Goal: Task Accomplishment & Management: Manage account settings

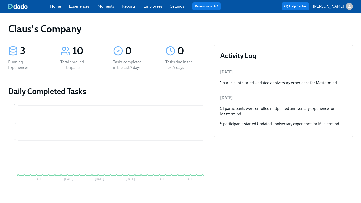
click at [350, 7] on icon "button" at bounding box center [348, 6] width 5 height 5
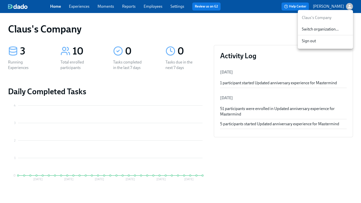
click at [325, 33] on div "Switch organization..." at bounding box center [324, 30] width 55 height 12
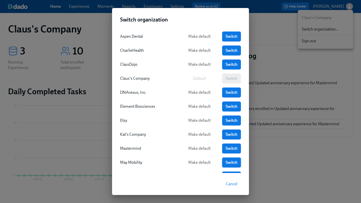
click at [228, 162] on span "Switch" at bounding box center [231, 162] width 12 height 5
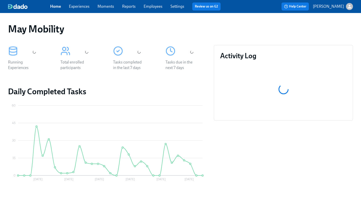
click at [80, 4] on link "Experiences" at bounding box center [79, 6] width 21 height 5
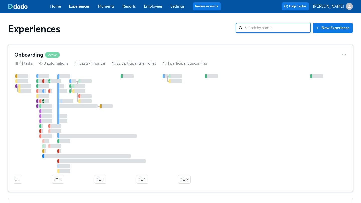
click at [189, 109] on div at bounding box center [203, 123] width 379 height 99
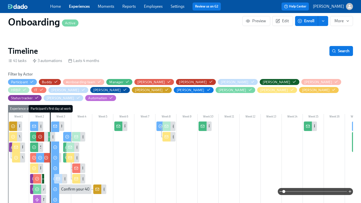
scroll to position [115, 0]
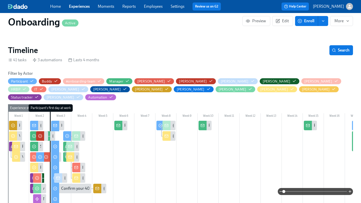
click at [298, 193] on span at bounding box center [314, 191] width 63 height 7
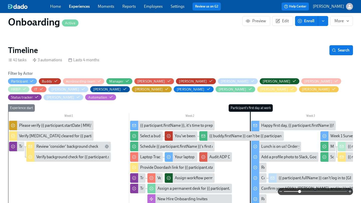
click at [318, 193] on span at bounding box center [314, 191] width 63 height 7
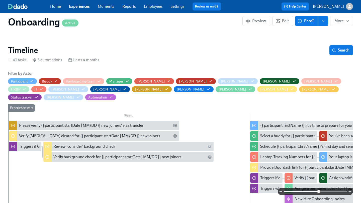
click at [112, 144] on div "Review 'consider' background check" at bounding box center [84, 147] width 62 height 6
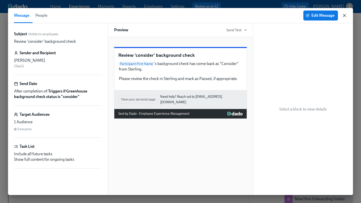
click at [345, 17] on icon "button" at bounding box center [344, 15] width 3 height 3
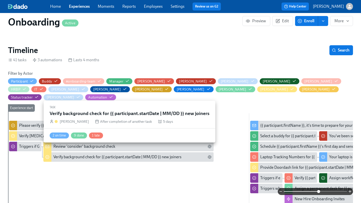
click at [74, 154] on div "Verify background check for {{ participant.startDate | MM/DD }} new joiners" at bounding box center [117, 157] width 128 height 6
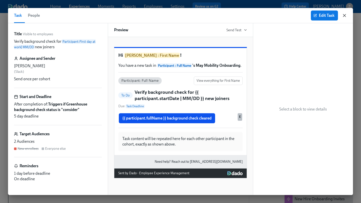
click at [345, 15] on icon "button" at bounding box center [343, 15] width 5 height 5
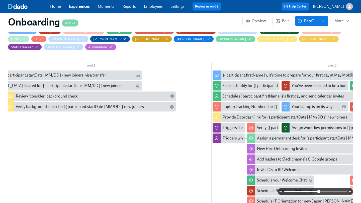
scroll to position [0, 41]
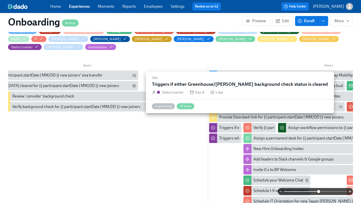
click at [222, 123] on div "Triggers if either Greenhouse/[PERSON_NAME] background check status is cleared" at bounding box center [225, 128] width 32 height 10
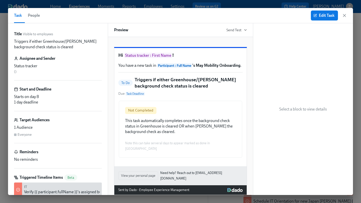
click at [346, 12] on div "Task People Edit Task" at bounding box center [180, 15] width 344 height 15
click at [343, 16] on icon "button" at bounding box center [343, 15] width 5 height 5
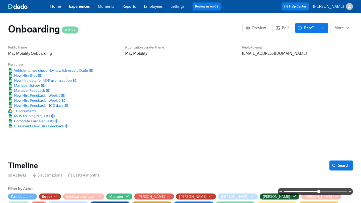
scroll to position [84, 0]
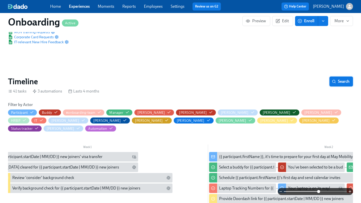
click at [337, 77] on button "Search" at bounding box center [341, 82] width 24 height 10
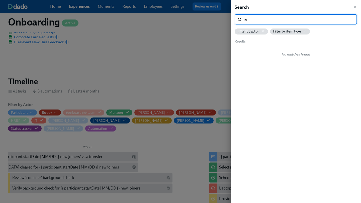
type input "r"
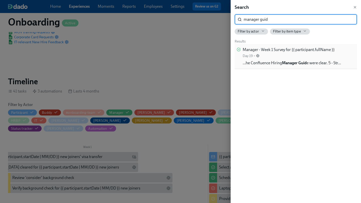
type input "manager guid"
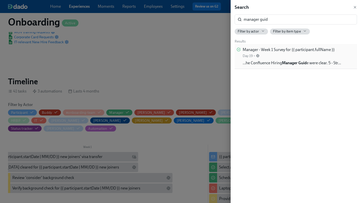
click at [303, 64] on strong "Manager Guid" at bounding box center [294, 63] width 25 height 5
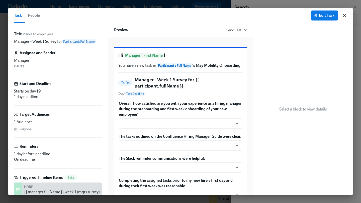
click at [346, 17] on icon "button" at bounding box center [343, 15] width 5 height 5
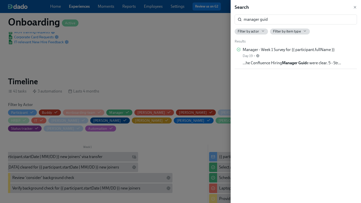
click at [125, 51] on div at bounding box center [180, 101] width 361 height 203
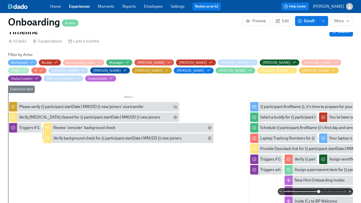
scroll to position [145, 0]
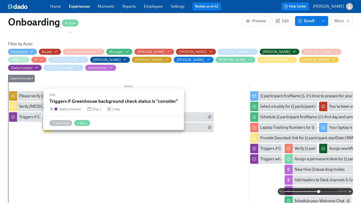
click at [29, 114] on div "Triggers if Greenhouse background check status is "consider"" at bounding box center [71, 117] width 104 height 6
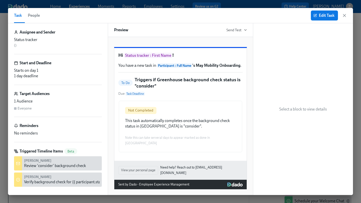
scroll to position [32, 0]
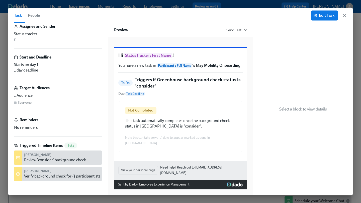
click at [204, 111] on div "Hi Status tracker : First Name ! You have a new task in Participant : Full Name…" at bounding box center [180, 104] width 132 height 113
click at [327, 19] on button "Edit Task" at bounding box center [323, 16] width 27 height 10
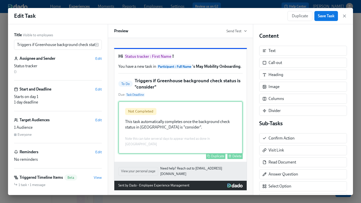
click at [205, 121] on div "Not Completed This task automatically completes once the background check statu…" at bounding box center [180, 127] width 124 height 53
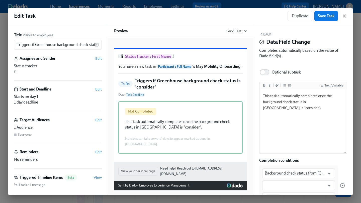
click at [346, 14] on icon "button" at bounding box center [343, 16] width 5 height 5
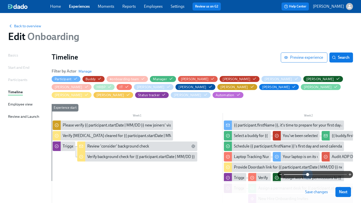
click at [307, 175] on span at bounding box center [314, 174] width 63 height 7
click at [315, 174] on span at bounding box center [314, 174] width 63 height 7
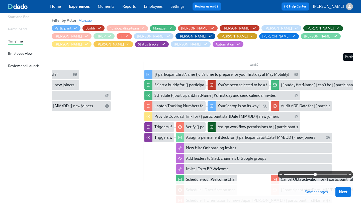
scroll to position [0, 130]
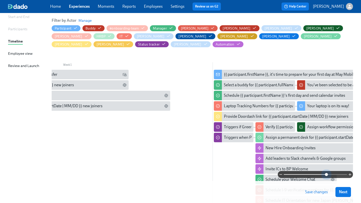
click at [326, 174] on span at bounding box center [314, 174] width 63 height 7
click at [338, 175] on span at bounding box center [314, 174] width 63 height 7
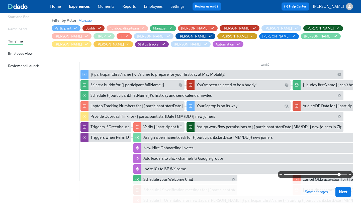
scroll to position [0, 337]
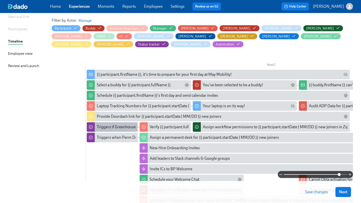
click at [115, 128] on div "Triggers if Greenhouse status is cleared/passed" at bounding box center [137, 127] width 80 height 6
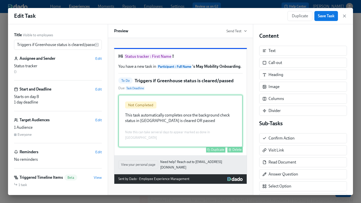
click at [209, 138] on div "Not Completed This task automatically completes once the background check statu…" at bounding box center [180, 121] width 124 height 53
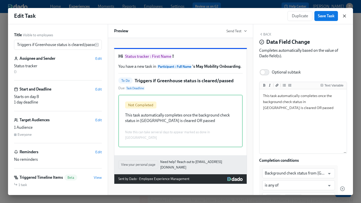
click at [344, 15] on icon "button" at bounding box center [344, 16] width 3 height 3
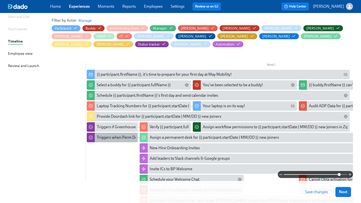
click at [115, 136] on div "Triggers when Perm Desk question answered" at bounding box center [135, 138] width 77 height 6
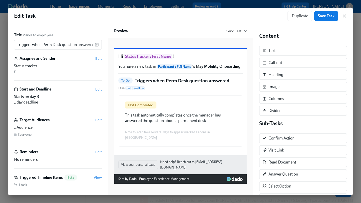
scroll to position [28, 0]
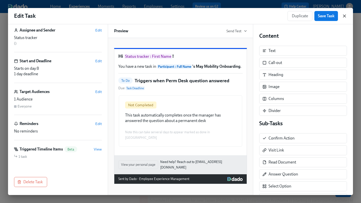
click at [345, 18] on icon "button" at bounding box center [343, 16] width 5 height 5
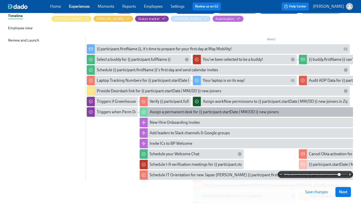
scroll to position [77, 0]
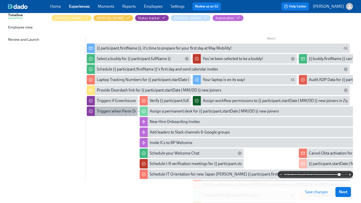
click at [119, 110] on div "Triggers when Perm Desk question answered" at bounding box center [135, 112] width 77 height 6
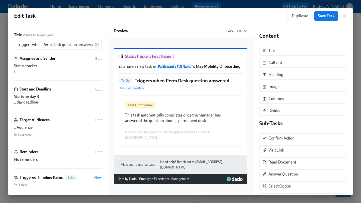
click at [346, 13] on div "Duplicate Save Task" at bounding box center [316, 16] width 59 height 10
click at [345, 16] on icon "button" at bounding box center [343, 16] width 5 height 5
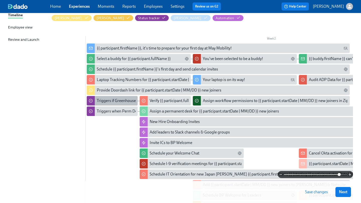
click at [116, 100] on div "Triggers if Greenhouse status is cleared/passed" at bounding box center [137, 101] width 80 height 6
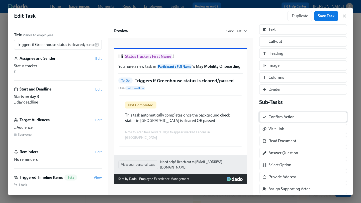
scroll to position [80, 0]
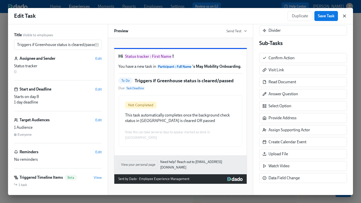
click at [343, 14] on icon "button" at bounding box center [343, 16] width 5 height 5
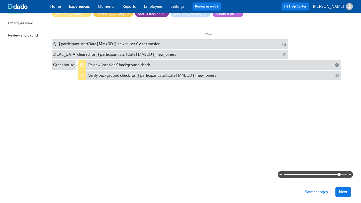
scroll to position [0, 28]
drag, startPoint x: 82, startPoint y: 7, endPoint x: 129, endPoint y: 2, distance: 47.6
click at [0, 0] on div "Home Experiences Moments Reports Employees Settings Review us on G2 Help Center…" at bounding box center [180, 6] width 361 height 13
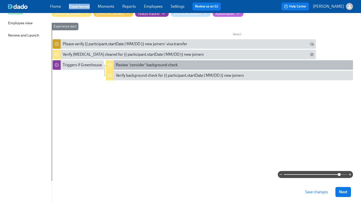
click at [158, 68] on div "Review 'consider' background check" at bounding box center [147, 65] width 62 height 6
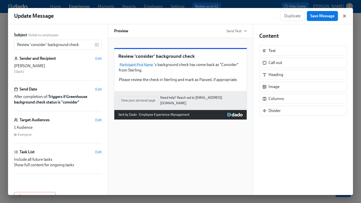
click at [343, 15] on icon "button" at bounding box center [344, 16] width 3 height 3
click at [343, 15] on icon "button" at bounding box center [343, 16] width 5 height 5
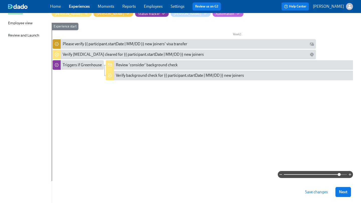
click at [324, 174] on span at bounding box center [314, 174] width 63 height 7
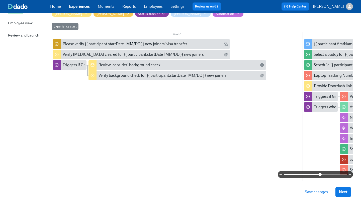
drag, startPoint x: 324, startPoint y: 174, endPoint x: 319, endPoint y: 175, distance: 4.5
click at [319, 175] on span at bounding box center [319, 174] width 3 height 3
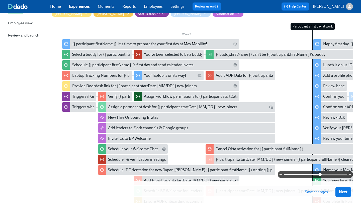
scroll to position [0, 230]
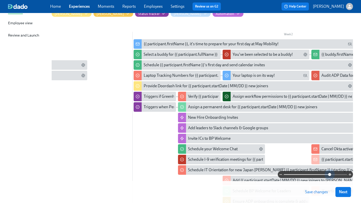
click at [329, 175] on span at bounding box center [314, 174] width 63 height 7
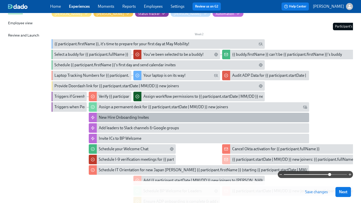
scroll to position [0, 293]
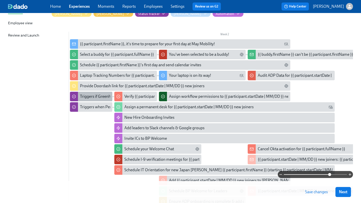
click at [99, 96] on div "Triggers if Greenhouse status is cleared/passed" at bounding box center [120, 97] width 80 height 6
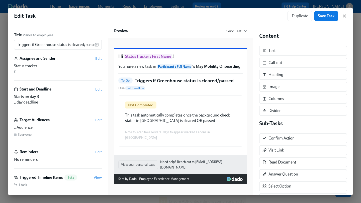
click at [345, 16] on icon "button" at bounding box center [343, 16] width 5 height 5
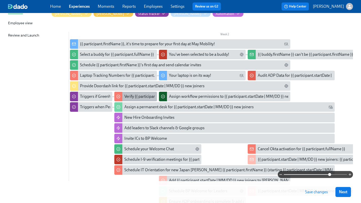
click at [134, 96] on div "Verify {{ participant.fullName }}'s assigned business unit" at bounding box center [171, 97] width 95 height 6
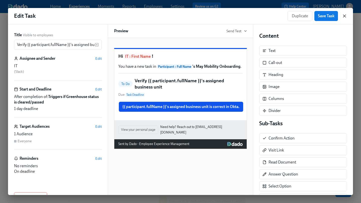
click at [344, 18] on icon "button" at bounding box center [343, 16] width 5 height 5
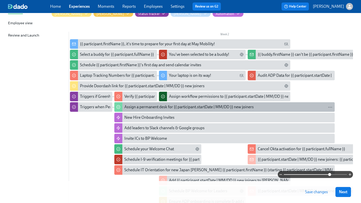
click at [239, 109] on div "Assign a permanent desk for {{ participant.startDate | MM/DD }} new joiners" at bounding box center [188, 107] width 129 height 6
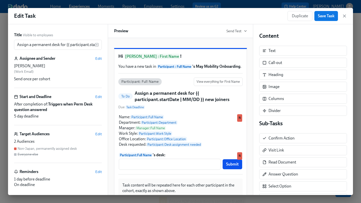
click at [345, 19] on div "Duplicate Save Task" at bounding box center [316, 16] width 59 height 10
click at [345, 18] on icon "button" at bounding box center [343, 16] width 5 height 5
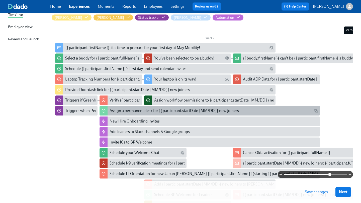
scroll to position [0, 311]
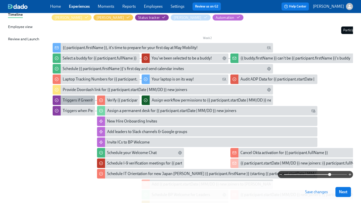
click at [67, 101] on div "Triggers if Greenhouse status is cleared/passed" at bounding box center [103, 101] width 80 height 6
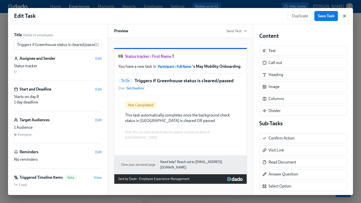
click at [344, 15] on icon "button" at bounding box center [343, 16] width 5 height 5
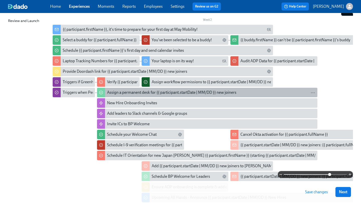
scroll to position [96, 0]
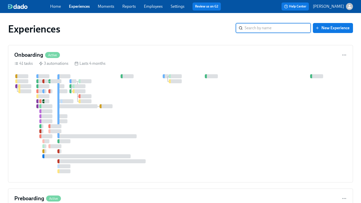
scroll to position [146, 0]
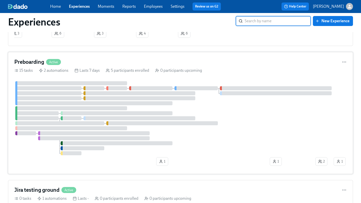
click at [131, 63] on div "Preboarding Active" at bounding box center [180, 62] width 332 height 8
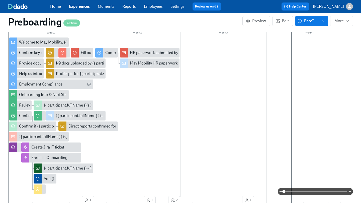
scroll to position [0, 601]
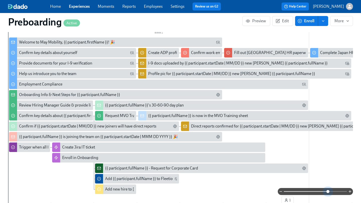
click at [327, 194] on span at bounding box center [314, 191] width 63 height 7
